Goal: Task Accomplishment & Management: Complete application form

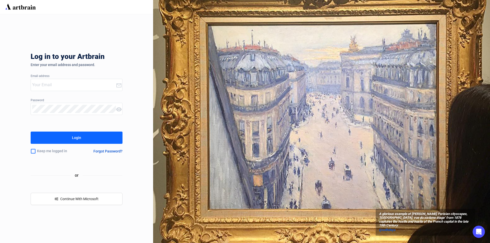
type input "[PERSON_NAME][EMAIL_ADDRESS][DOMAIN_NAME]"
click at [61, 136] on button "Login" at bounding box center [77, 138] width 92 height 12
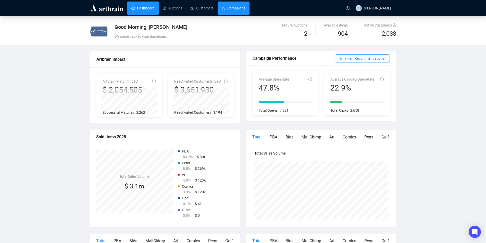
click at [232, 5] on link "Campaigns" at bounding box center [234, 8] width 24 height 13
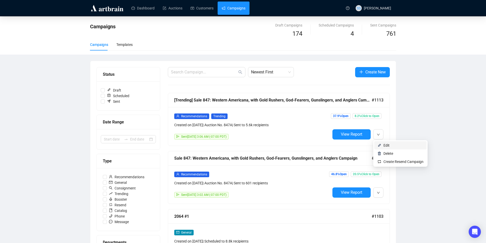
click at [388, 143] on span "Edit" at bounding box center [386, 145] width 6 height 4
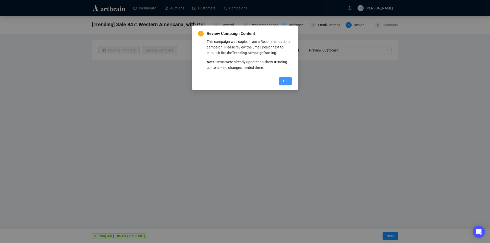
click at [286, 79] on span "OK" at bounding box center [285, 81] width 5 height 6
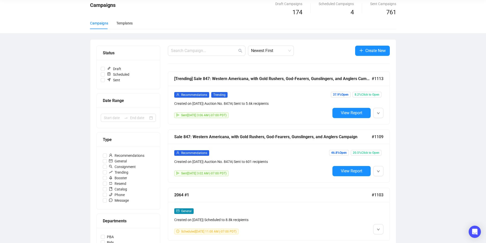
scroll to position [51, 0]
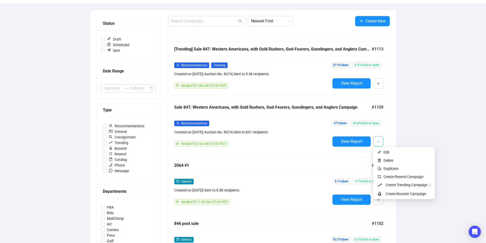
click at [378, 140] on span "button" at bounding box center [378, 141] width 3 height 6
click at [378, 141] on icon "down" at bounding box center [378, 141] width 3 height 3
click at [409, 175] on span "Create Resend Campaign" at bounding box center [403, 177] width 40 height 4
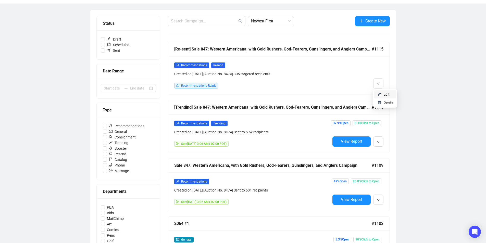
click at [382, 94] on li "Edit" at bounding box center [385, 94] width 22 height 8
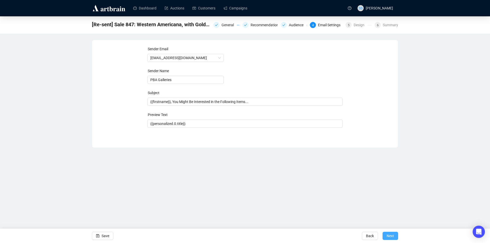
click at [391, 236] on span "Next" at bounding box center [389, 236] width 7 height 14
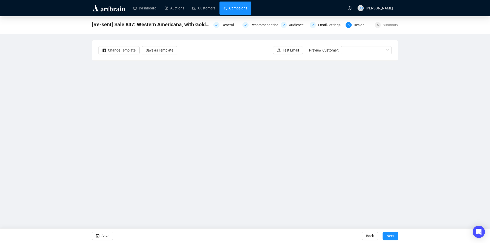
click at [226, 5] on link "Campaigns" at bounding box center [235, 8] width 24 height 13
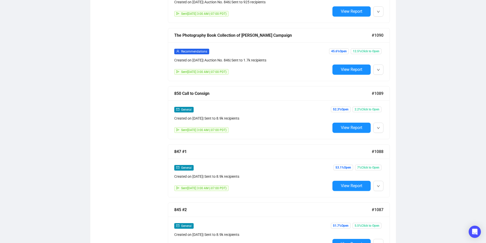
scroll to position [944, 0]
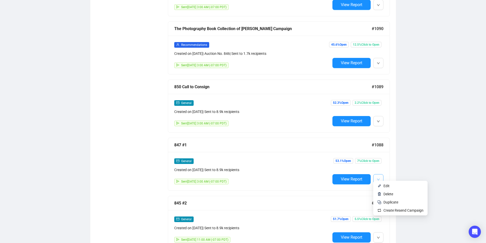
click at [380, 175] on button "button" at bounding box center [378, 179] width 10 height 10
click at [390, 186] on span "Edit" at bounding box center [403, 186] width 40 height 6
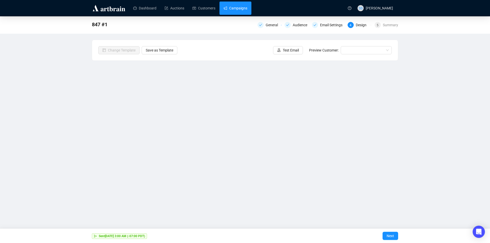
click at [239, 6] on link "Campaigns" at bounding box center [235, 8] width 24 height 13
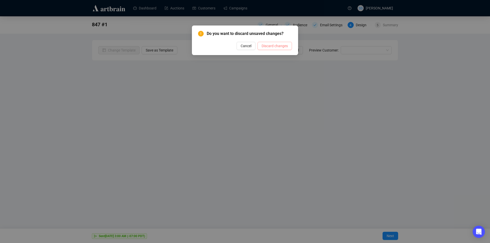
click at [274, 48] on span "Discard changes" at bounding box center [274, 46] width 26 height 6
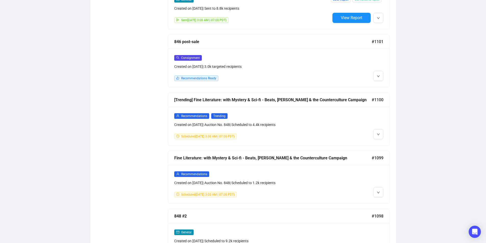
scroll to position [358, 0]
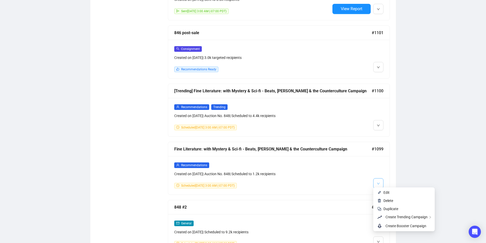
click at [377, 182] on icon "down" at bounding box center [378, 183] width 3 height 3
click at [384, 192] on span "Edit" at bounding box center [386, 193] width 6 height 4
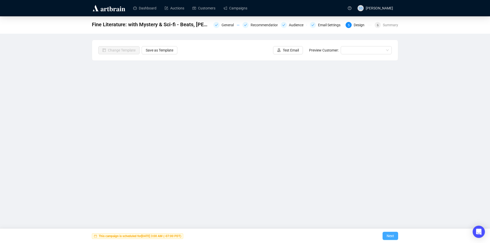
click at [394, 235] on button "Next" at bounding box center [390, 236] width 16 height 8
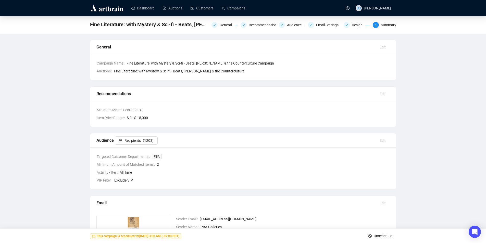
click at [387, 236] on span "Unschedule" at bounding box center [383, 236] width 18 height 14
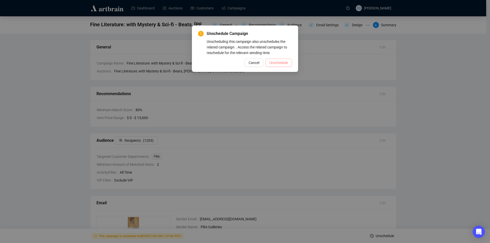
click at [283, 62] on span "Unschedule" at bounding box center [278, 63] width 18 height 6
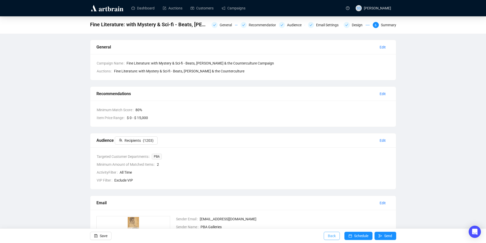
click at [328, 236] on span "Back" at bounding box center [332, 236] width 8 height 14
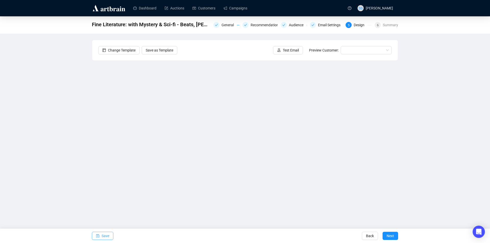
click at [101, 237] on button "Save" at bounding box center [102, 236] width 21 height 8
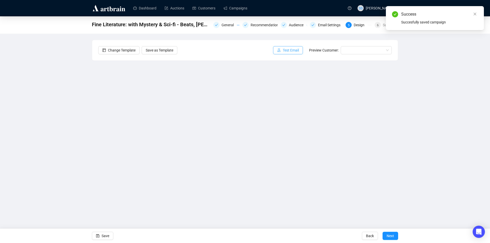
click at [285, 53] on span "Test Email" at bounding box center [291, 50] width 16 height 6
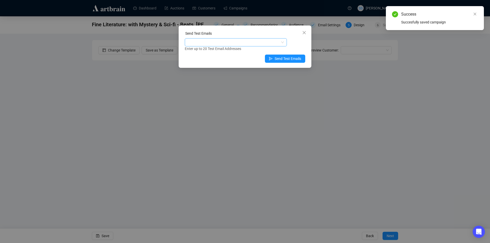
click at [251, 42] on div at bounding box center [233, 42] width 95 height 7
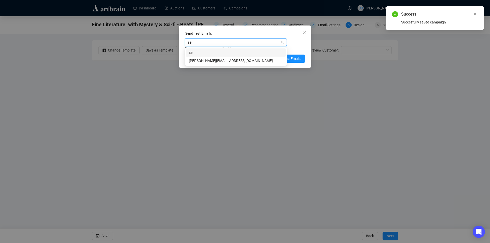
type input "sea"
click at [232, 60] on div "[PERSON_NAME][EMAIL_ADDRESS][DOMAIN_NAME]" at bounding box center [236, 61] width 94 height 6
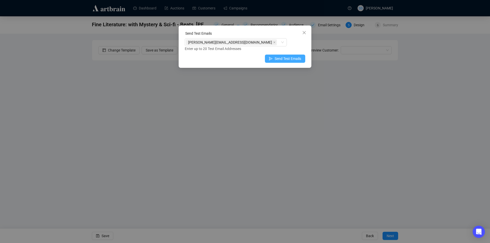
click at [293, 57] on span "Send Test Emails" at bounding box center [287, 59] width 27 height 6
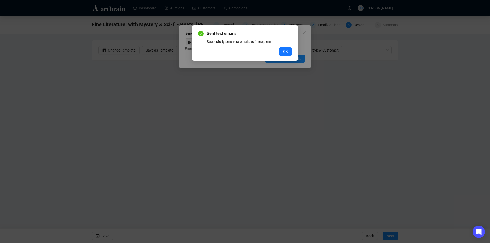
drag, startPoint x: 289, startPoint y: 51, endPoint x: 275, endPoint y: 48, distance: 14.0
click at [288, 51] on button "OK" at bounding box center [285, 51] width 13 height 8
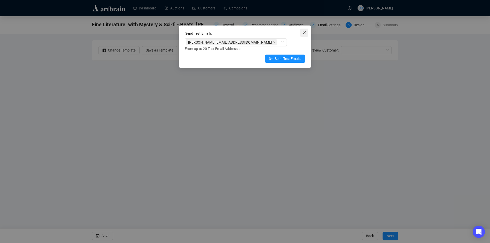
click at [305, 31] on icon "close" at bounding box center [304, 33] width 4 height 4
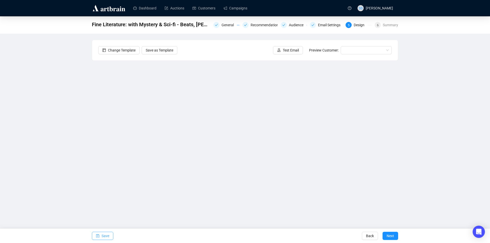
click at [102, 236] on span "Save" at bounding box center [106, 236] width 8 height 14
click at [390, 235] on span "Next" at bounding box center [389, 236] width 7 height 14
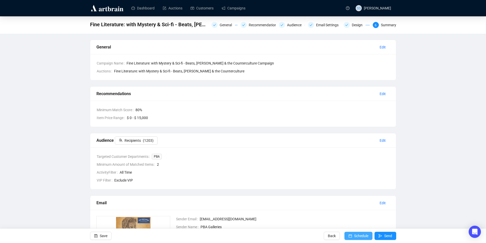
click at [359, 232] on span "Schedule" at bounding box center [361, 236] width 14 height 14
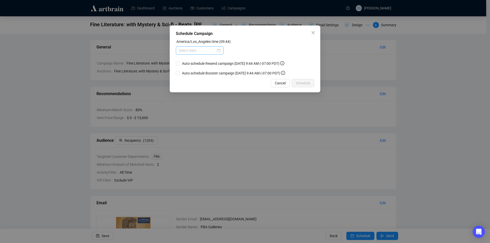
click at [219, 51] on div at bounding box center [200, 51] width 42 height 6
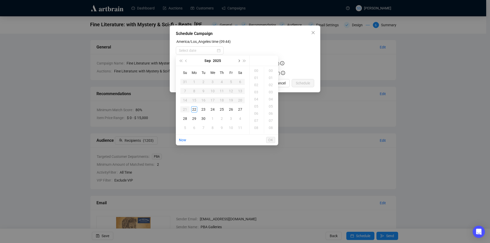
click at [239, 61] on button "Next month (PageDown)" at bounding box center [239, 61] width 6 height 10
click at [183, 92] on div "5" at bounding box center [185, 91] width 6 height 6
click at [254, 92] on div "03" at bounding box center [257, 92] width 12 height 7
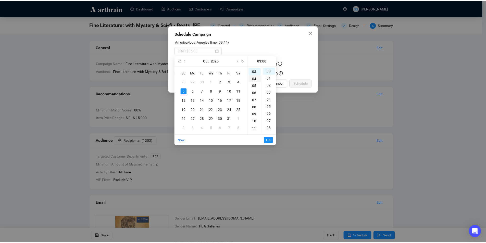
scroll to position [21, 0]
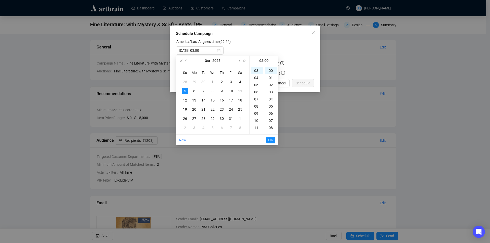
click at [269, 140] on span "OK" at bounding box center [270, 140] width 5 height 10
type input "[DATE] 05:00"
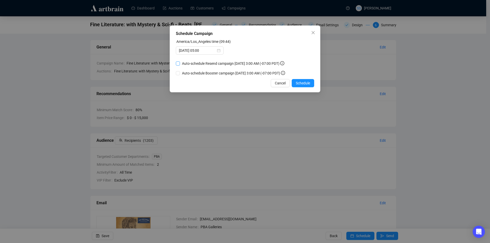
click at [177, 63] on input "Auto-schedule Resend campaign [DATE] 3:00 AM (-07:00 PDT)" at bounding box center [178, 63] width 4 height 4
checkbox input "true"
click at [305, 82] on span "Schedule" at bounding box center [303, 83] width 14 height 6
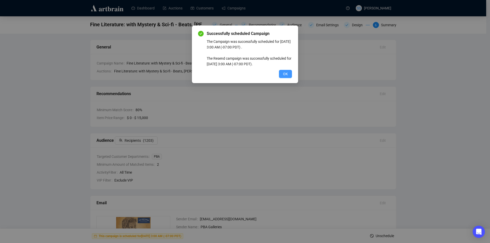
click at [284, 72] on span "OK" at bounding box center [285, 74] width 5 height 6
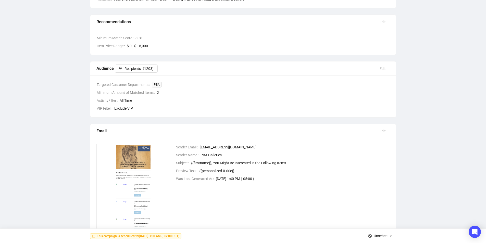
scroll to position [0, 0]
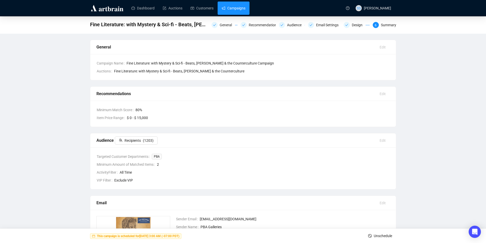
click at [228, 7] on link "Campaigns" at bounding box center [234, 8] width 24 height 13
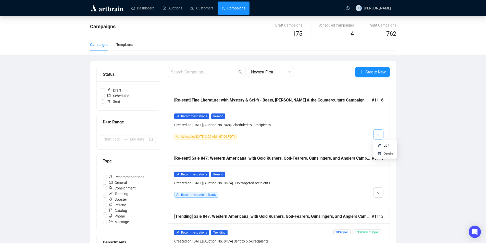
click at [379, 136] on icon "down" at bounding box center [378, 134] width 3 height 3
click at [384, 146] on span "Edit" at bounding box center [386, 145] width 6 height 4
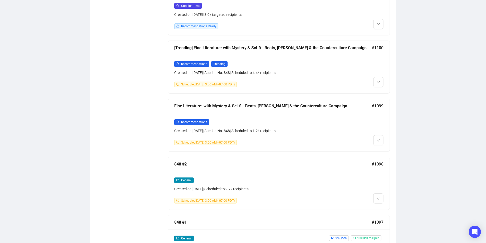
scroll to position [459, 0]
drag, startPoint x: 383, startPoint y: 90, endPoint x: 379, endPoint y: 89, distance: 4.2
click at [383, 90] on span "Edit" at bounding box center [386, 92] width 6 height 4
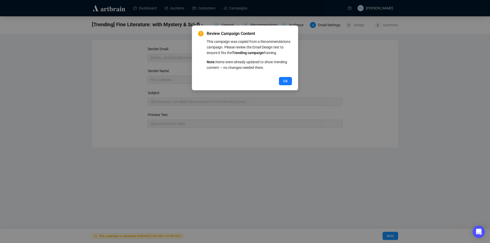
drag, startPoint x: 286, startPoint y: 80, endPoint x: 280, endPoint y: 79, distance: 6.7
click at [286, 80] on span "OK" at bounding box center [285, 81] width 5 height 6
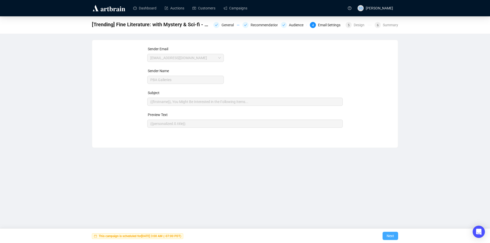
click at [390, 236] on span "Next" at bounding box center [389, 236] width 7 height 14
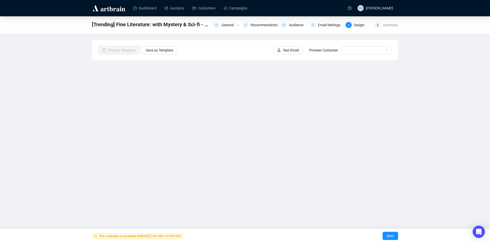
click at [327, 219] on div "Dashboard Auctions Customers Campaigns SS [PERSON_NAME] [Trending] Fine Literat…" at bounding box center [245, 121] width 490 height 243
click at [391, 238] on span "Next" at bounding box center [389, 236] width 7 height 14
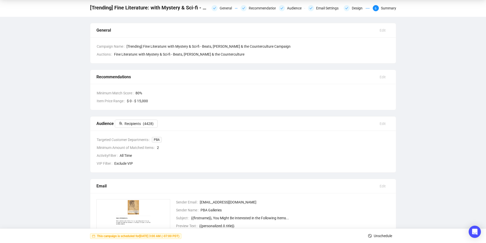
scroll to position [26, 0]
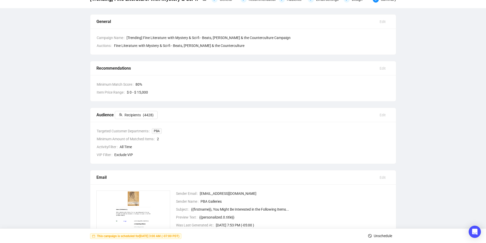
click at [378, 235] on span "Unschedule" at bounding box center [383, 236] width 18 height 14
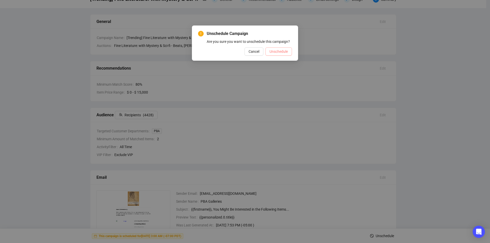
click at [279, 52] on span "Unschedule" at bounding box center [278, 52] width 18 height 6
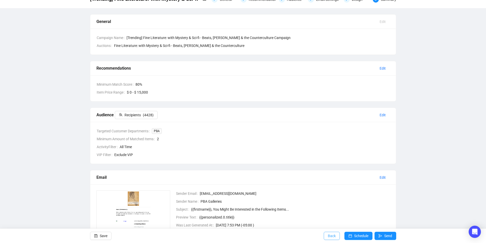
drag, startPoint x: 332, startPoint y: 236, endPoint x: 453, endPoint y: 230, distance: 121.1
click at [332, 236] on span "Back" at bounding box center [332, 236] width 8 height 14
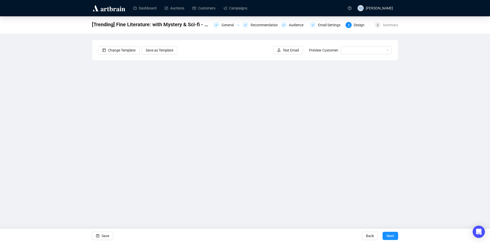
drag, startPoint x: 101, startPoint y: 237, endPoint x: 91, endPoint y: 221, distance: 19.7
click at [101, 237] on button "Save" at bounding box center [102, 236] width 21 height 8
click at [393, 236] on span "Next" at bounding box center [389, 236] width 7 height 14
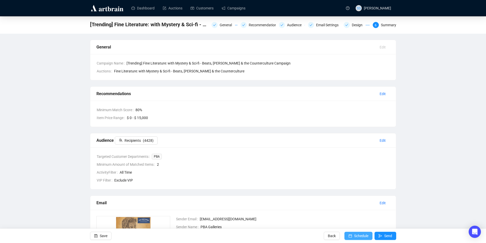
click at [356, 236] on span "Schedule" at bounding box center [361, 236] width 14 height 14
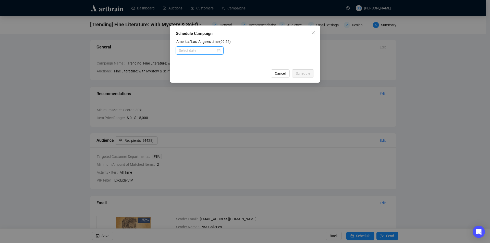
click at [208, 49] on input at bounding box center [197, 51] width 37 height 6
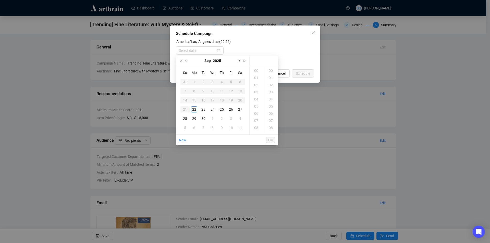
click at [239, 59] on button "Next month (PageDown)" at bounding box center [239, 61] width 6 height 10
click at [184, 90] on div "5" at bounding box center [185, 91] width 6 height 6
click at [258, 93] on div "03" at bounding box center [257, 92] width 12 height 7
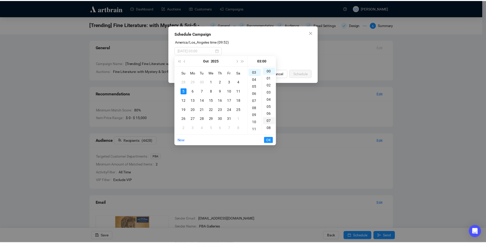
scroll to position [21, 0]
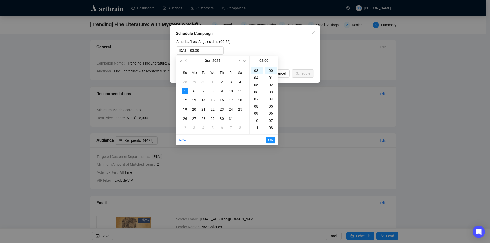
click at [272, 139] on span "OK" at bounding box center [270, 140] width 5 height 10
type input "[DATE] 05:00"
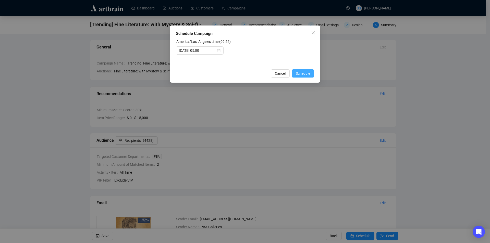
click at [299, 69] on button "Schedule" at bounding box center [303, 73] width 22 height 8
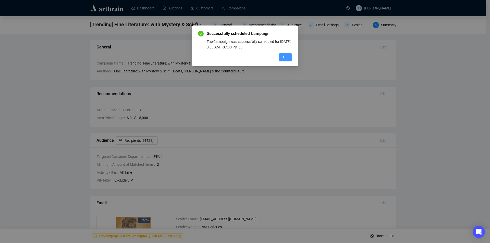
click at [284, 55] on span "OK" at bounding box center [285, 57] width 5 height 6
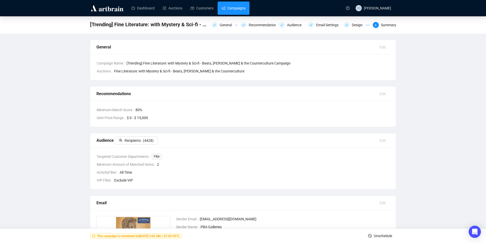
click at [230, 9] on link "Campaigns" at bounding box center [234, 8] width 24 height 13
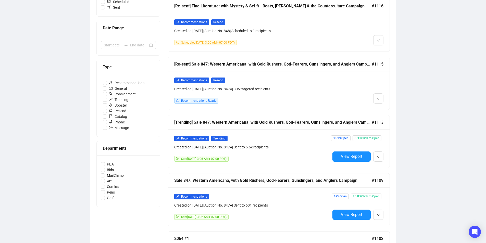
scroll to position [103, 0]
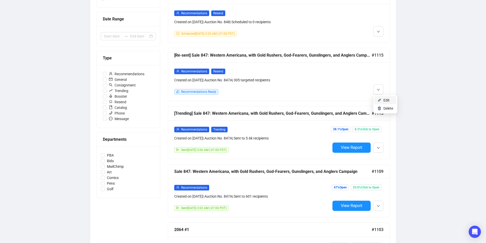
click at [385, 98] on span "Edit" at bounding box center [386, 100] width 6 height 4
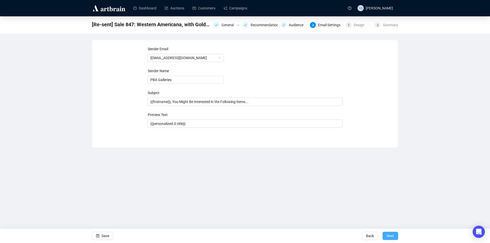
click at [389, 235] on span "Next" at bounding box center [389, 236] width 7 height 14
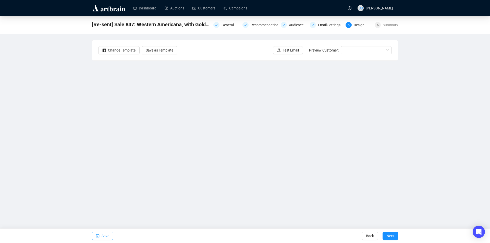
drag, startPoint x: 102, startPoint y: 237, endPoint x: 102, endPoint y: 234, distance: 3.6
click at [102, 236] on span "Save" at bounding box center [106, 236] width 8 height 14
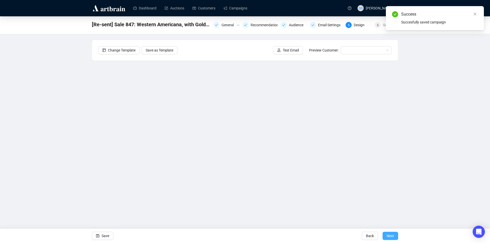
click at [389, 234] on span "Next" at bounding box center [389, 236] width 7 height 14
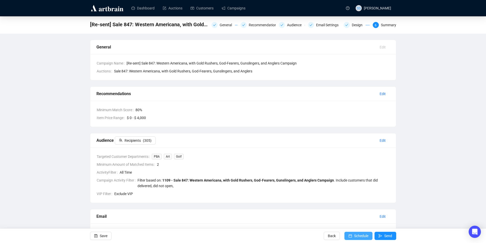
click at [359, 235] on span "Schedule" at bounding box center [361, 236] width 14 height 14
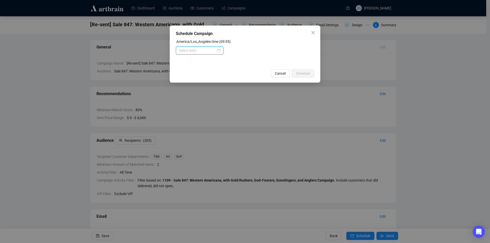
click at [185, 50] on input at bounding box center [197, 51] width 37 height 6
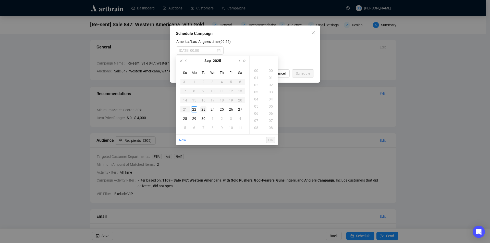
click at [203, 109] on div "23" at bounding box center [203, 109] width 6 height 6
click at [257, 89] on div "03" at bounding box center [257, 92] width 12 height 7
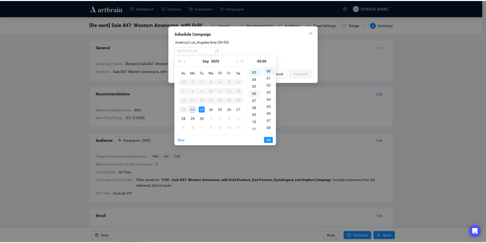
scroll to position [21, 0]
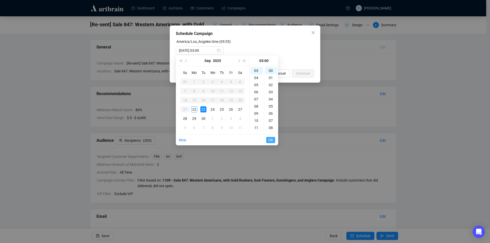
click at [269, 140] on span "OK" at bounding box center [270, 140] width 5 height 10
type input "[DATE] 05:00"
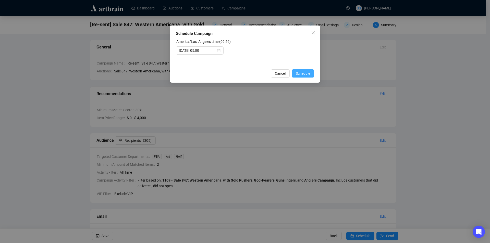
click at [303, 73] on span "Schedule" at bounding box center [303, 74] width 14 height 6
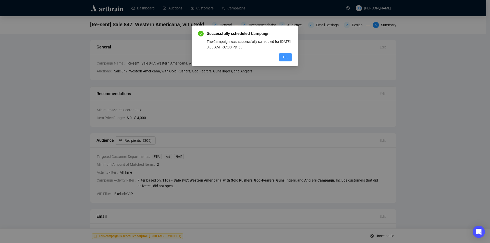
click at [287, 57] on span "OK" at bounding box center [285, 57] width 5 height 6
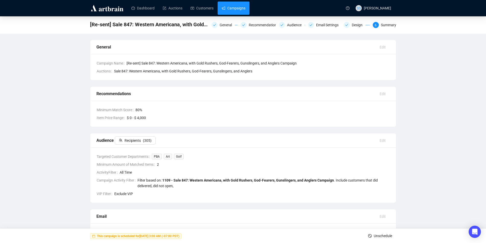
click at [233, 8] on link "Campaigns" at bounding box center [234, 8] width 24 height 13
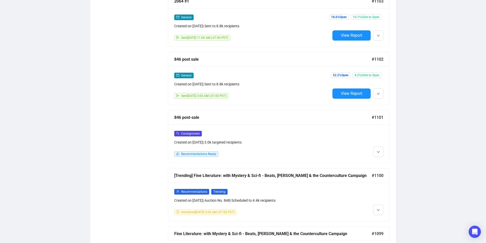
scroll to position [357, 0]
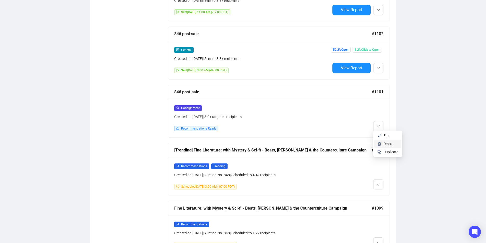
click at [390, 145] on span "Delete" at bounding box center [388, 144] width 10 height 4
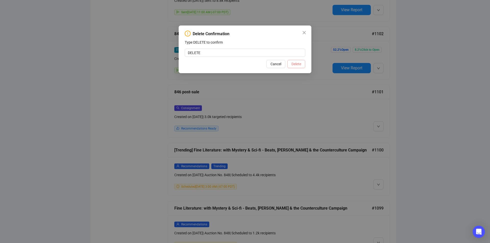
type input "DELETE"
click at [299, 63] on span "Delete" at bounding box center [296, 64] width 10 height 6
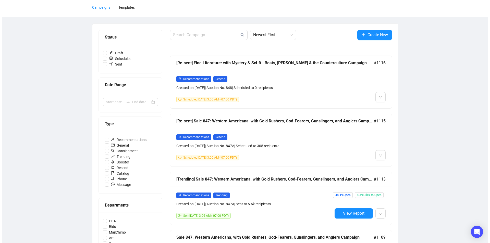
scroll to position [0, 0]
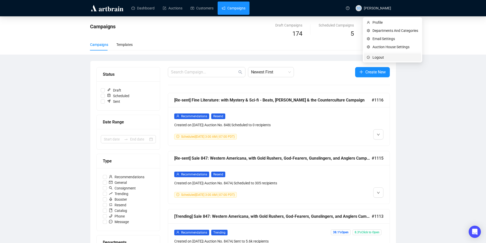
click at [381, 59] on span "Logout" at bounding box center [395, 58] width 46 height 6
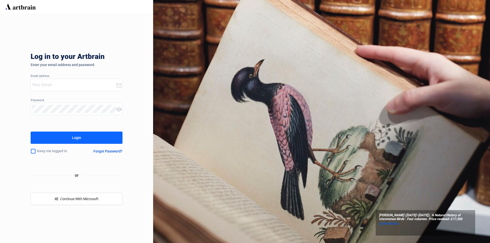
type input "[PERSON_NAME][EMAIL_ADDRESS][DOMAIN_NAME]"
